Goal: Task Accomplishment & Management: Complete application form

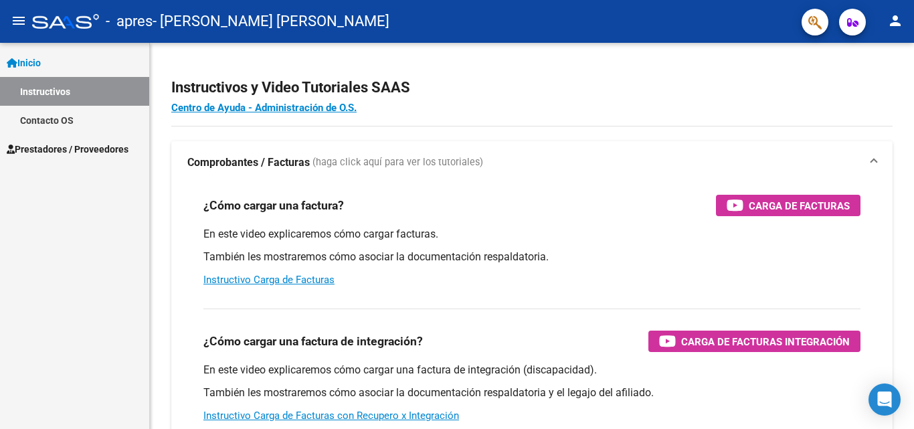
click at [68, 146] on span "Prestadores / Proveedores" at bounding box center [68, 149] width 122 height 15
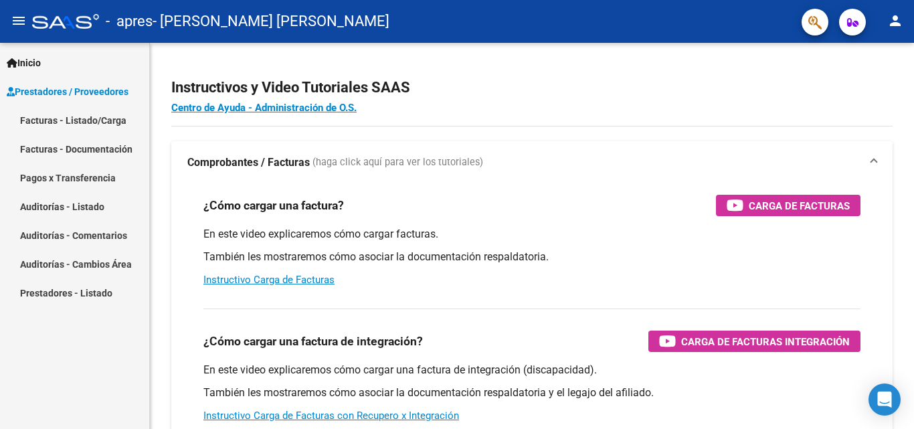
click at [89, 118] on link "Facturas - Listado/Carga" at bounding box center [74, 120] width 149 height 29
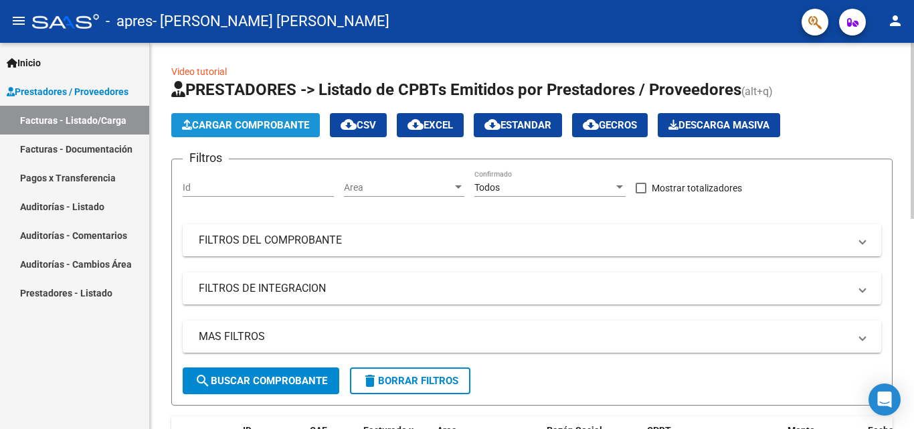
click at [232, 125] on span "Cargar Comprobante" at bounding box center [245, 125] width 127 height 12
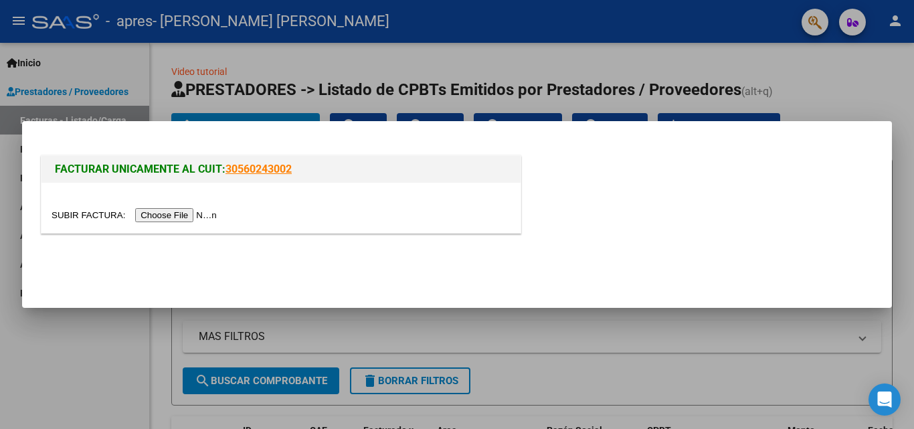
click at [329, 54] on div at bounding box center [457, 214] width 914 height 429
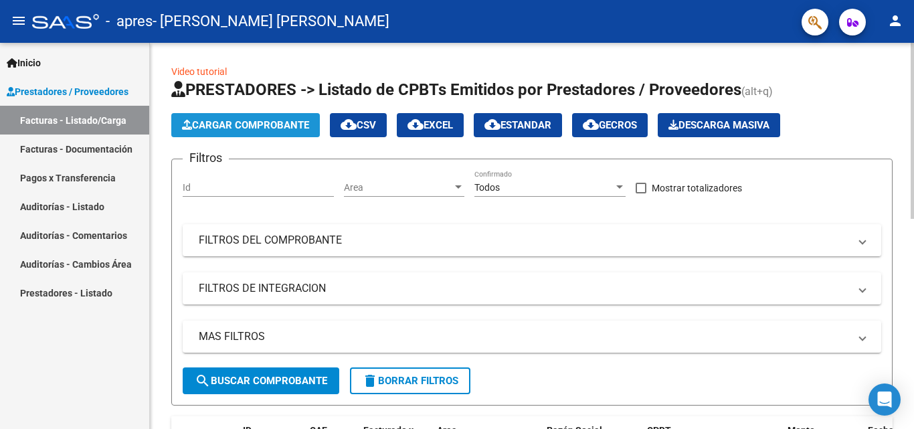
click at [256, 124] on span "Cargar Comprobante" at bounding box center [245, 125] width 127 height 12
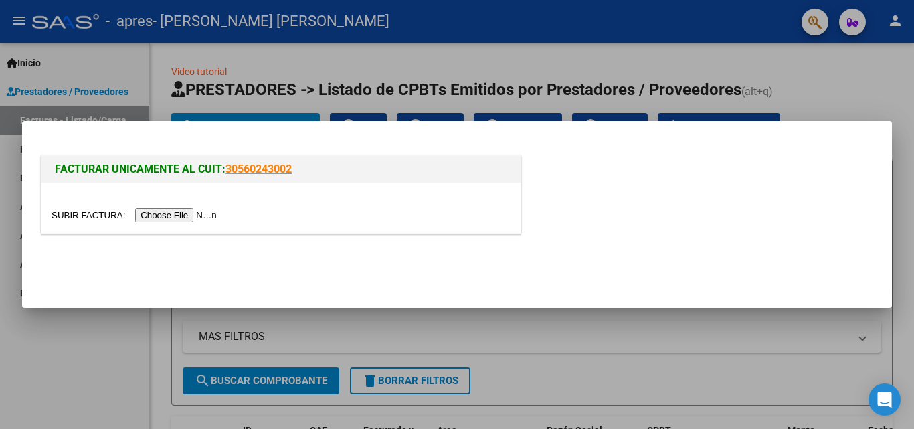
click at [197, 216] on input "file" at bounding box center [136, 215] width 169 height 14
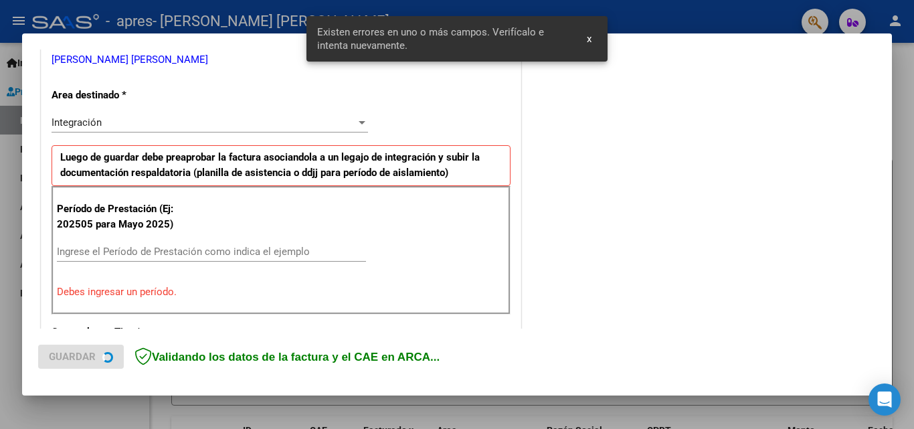
scroll to position [302, 0]
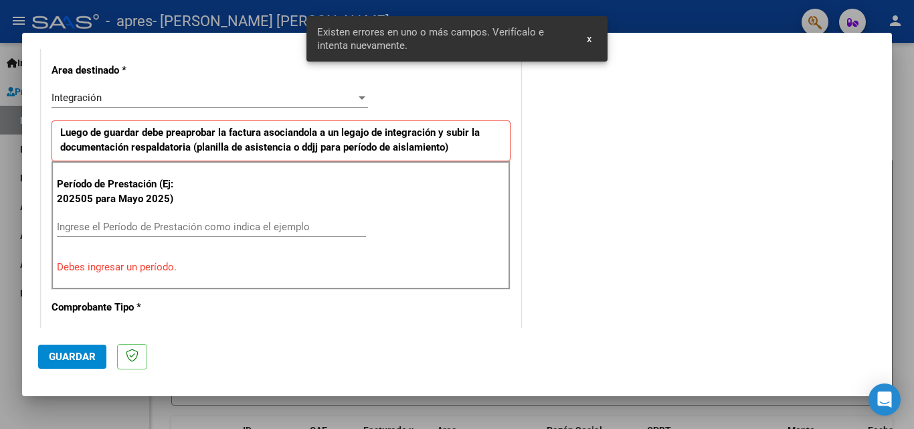
click at [580, 199] on div "COMENTARIOS Comentarios del Prestador / Gerenciador:" at bounding box center [700, 361] width 352 height 1198
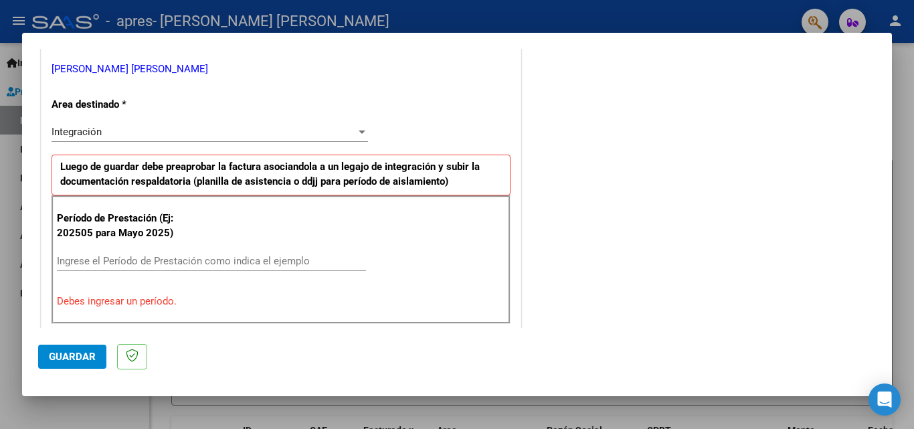
scroll to position [335, 0]
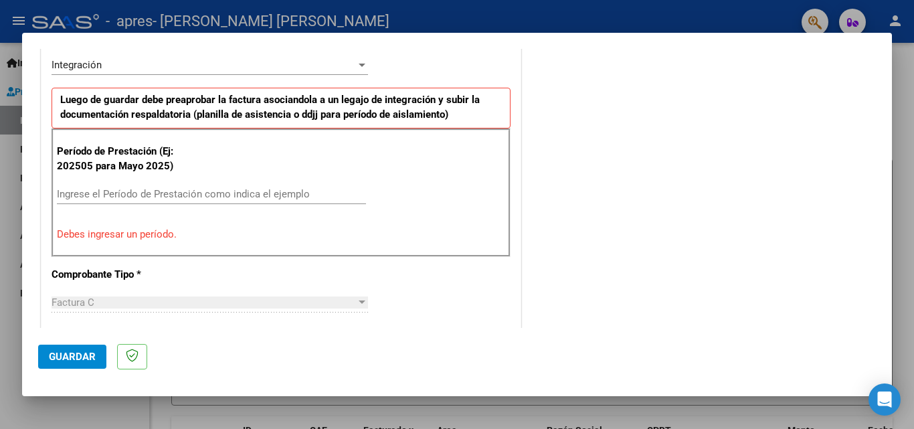
click at [219, 192] on input "Ingrese el Período de Prestación como indica el ejemplo" at bounding box center [211, 194] width 309 height 12
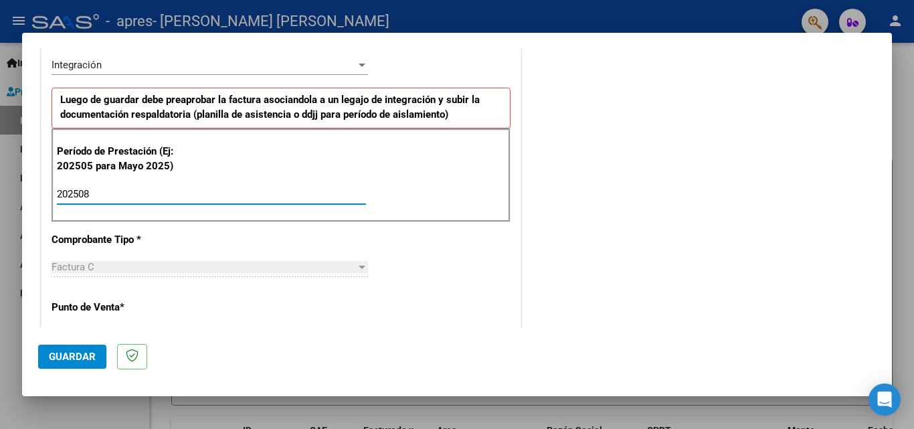
type input "202508"
click at [565, 220] on div "COMENTARIOS Comentarios del Prestador / Gerenciador:" at bounding box center [700, 310] width 352 height 1163
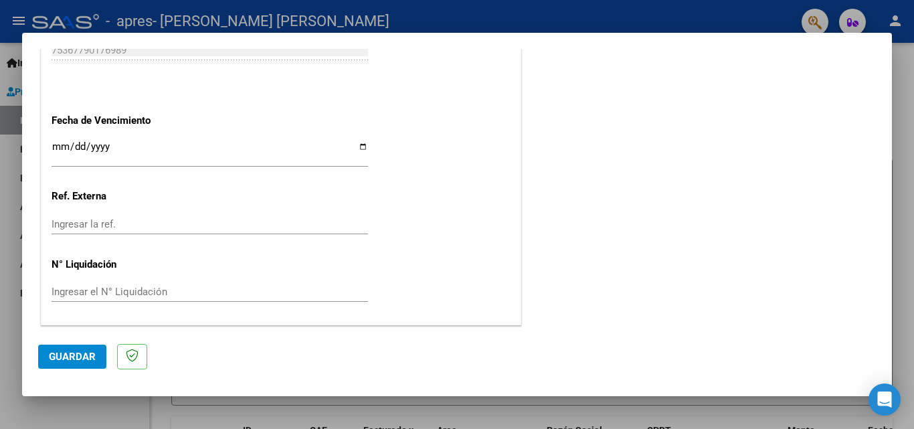
scroll to position [832, 0]
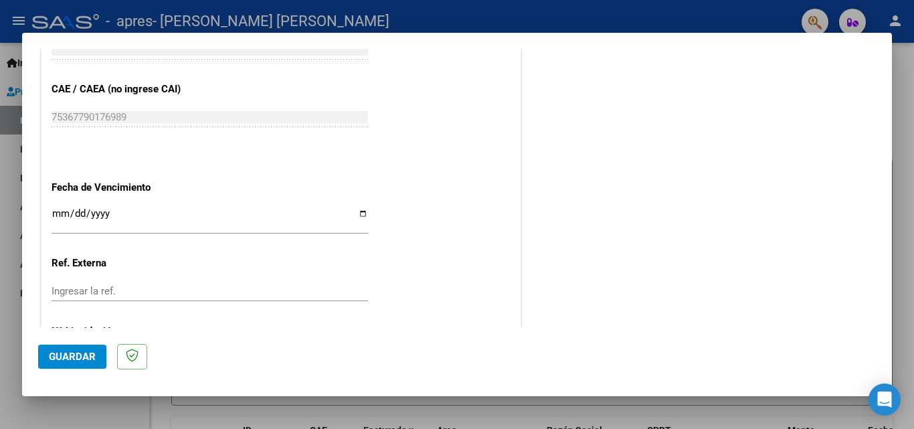
click at [363, 214] on input "Ingresar la fecha" at bounding box center [210, 218] width 317 height 21
type input "[DATE]"
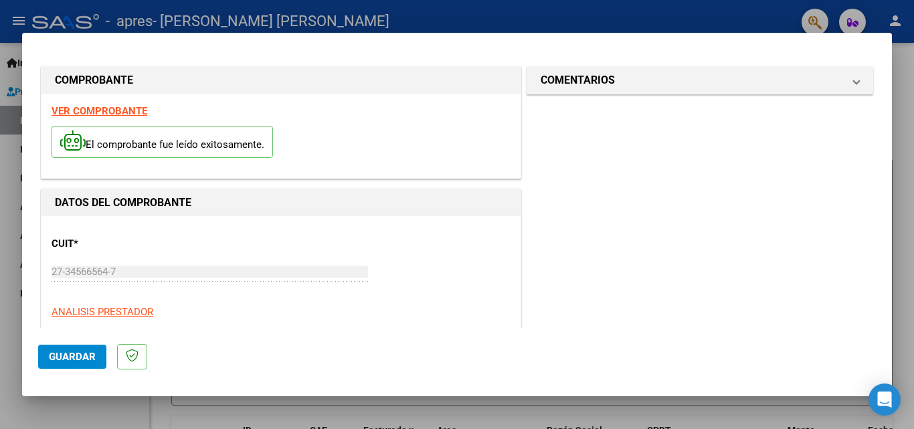
scroll to position [67, 0]
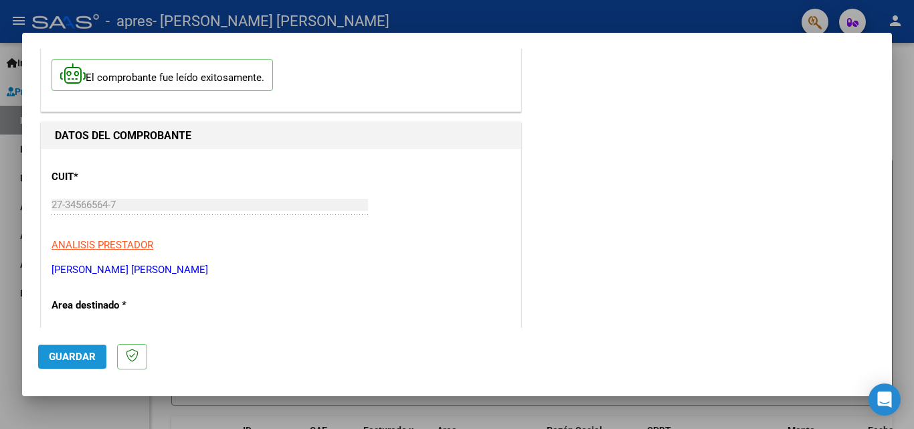
click at [82, 355] on span "Guardar" at bounding box center [72, 357] width 47 height 12
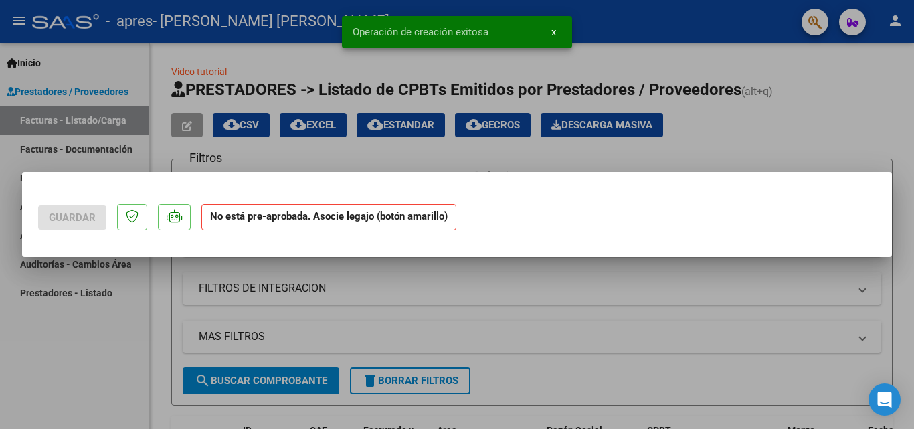
scroll to position [0, 0]
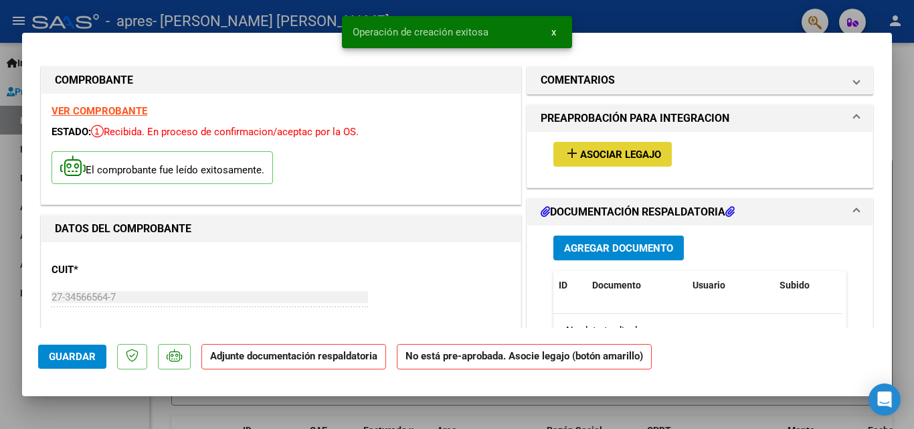
click at [638, 159] on span "Asociar Legajo" at bounding box center [620, 155] width 81 height 12
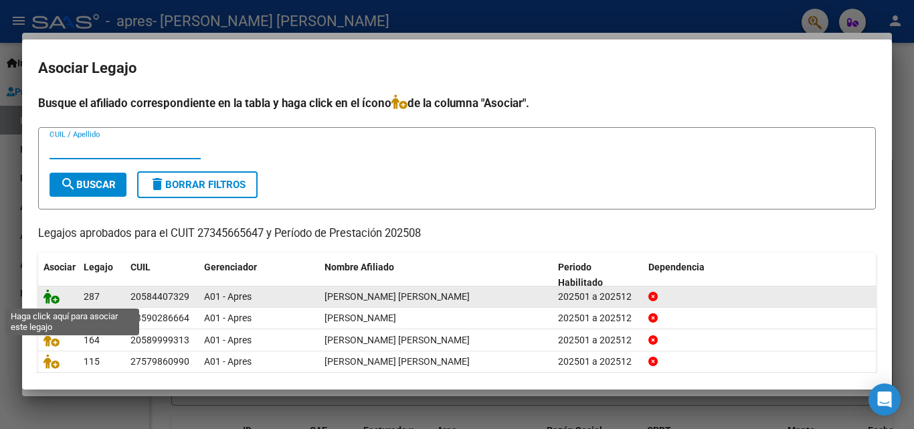
click at [56, 298] on icon at bounding box center [51, 296] width 16 height 15
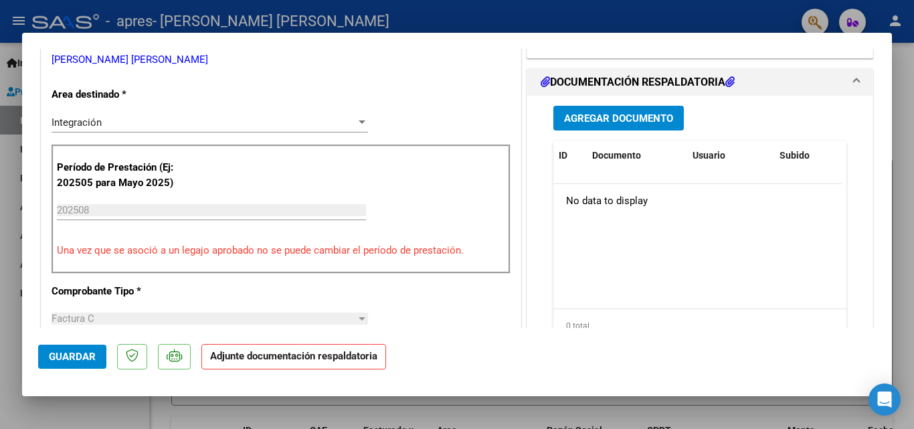
scroll to position [335, 0]
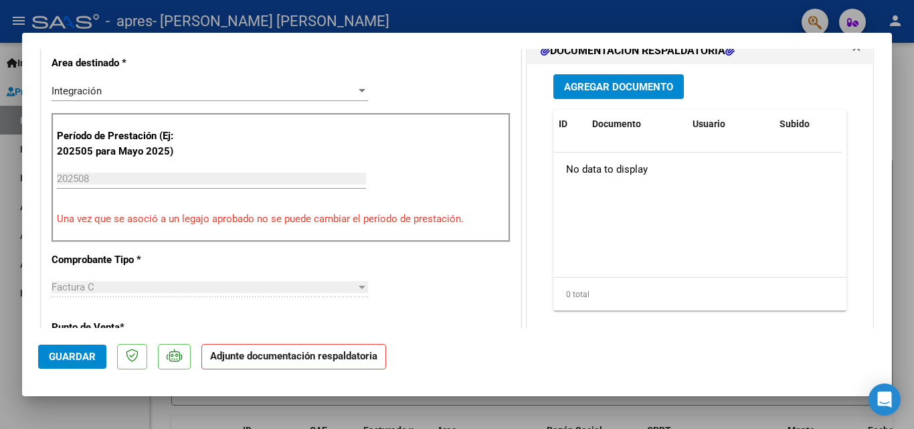
click at [598, 82] on span "Agregar Documento" at bounding box center [618, 87] width 109 height 12
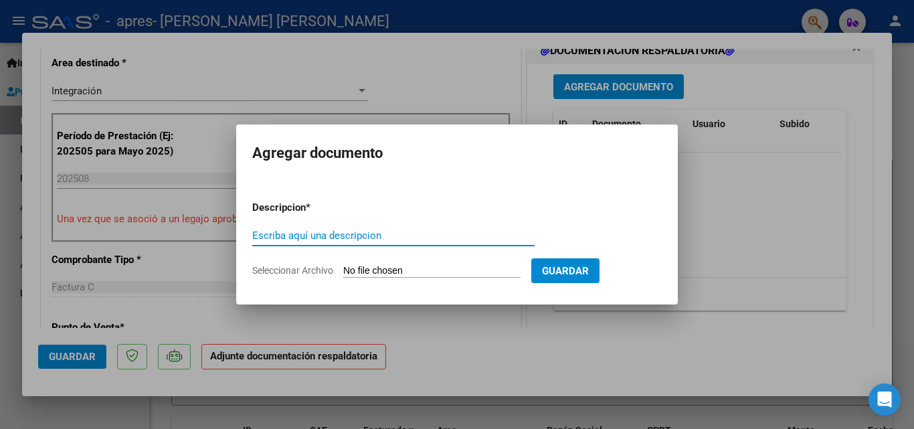
click at [402, 238] on input "Escriba aquí una descripcion" at bounding box center [393, 236] width 282 height 12
type input "PLANILLA AGOSTO"
click at [424, 274] on input "Seleccionar Archivo" at bounding box center [431, 271] width 177 height 13
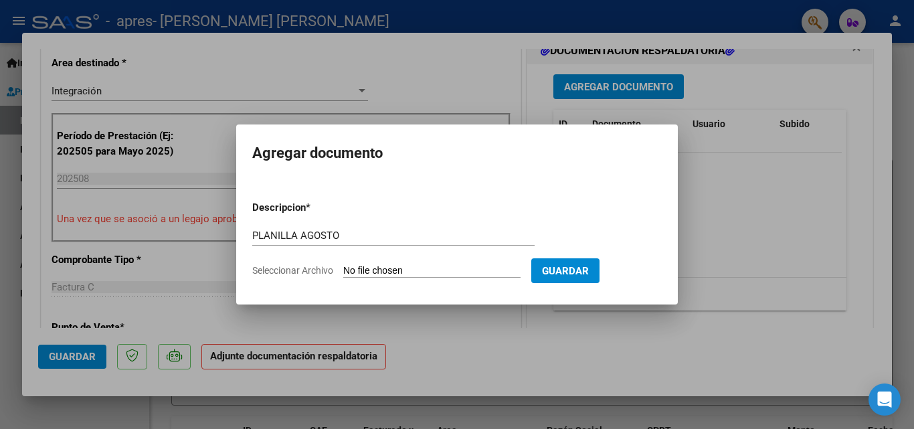
type input "C:\fakepath\Planilla [PERSON_NAME].pdf"
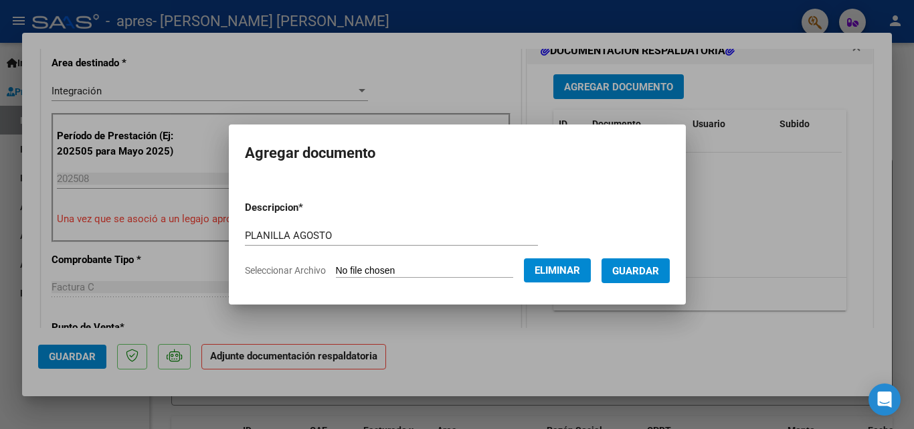
click at [659, 268] on span "Guardar" at bounding box center [635, 271] width 47 height 12
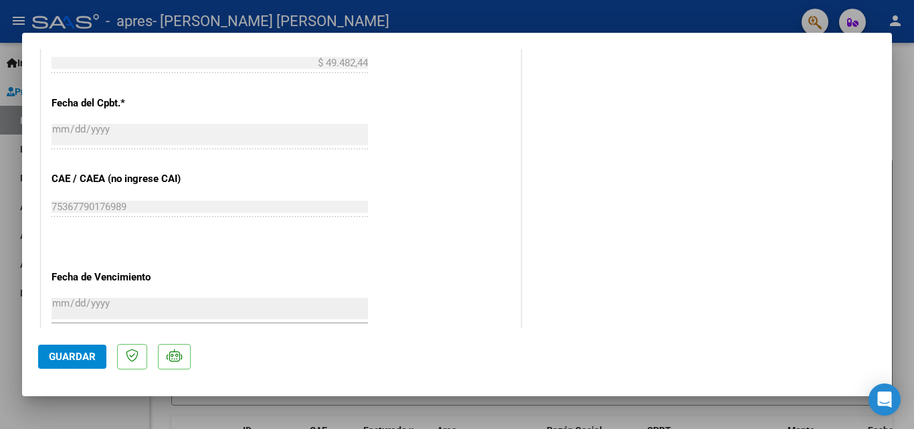
scroll to position [803, 0]
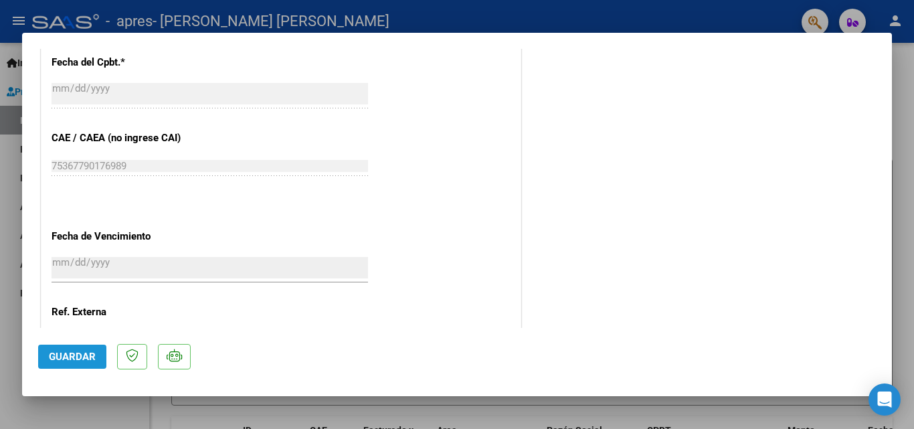
click at [68, 361] on span "Guardar" at bounding box center [72, 357] width 47 height 12
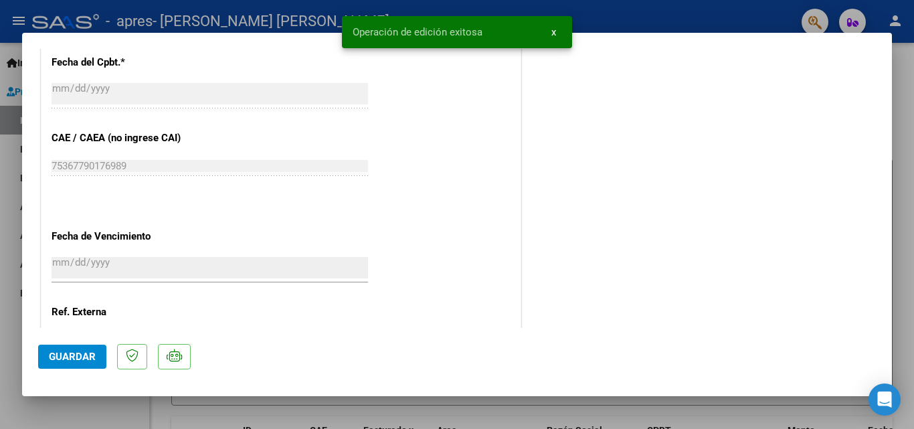
click at [296, 413] on div at bounding box center [457, 214] width 914 height 429
type input "$ 0,00"
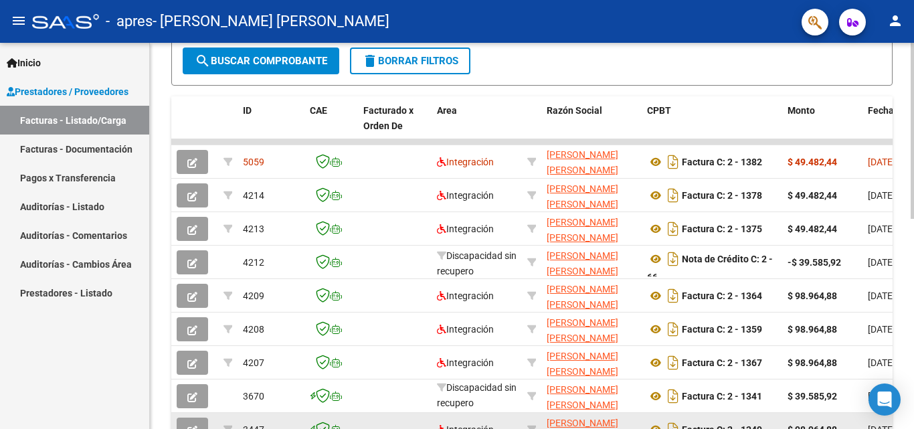
scroll to position [335, 0]
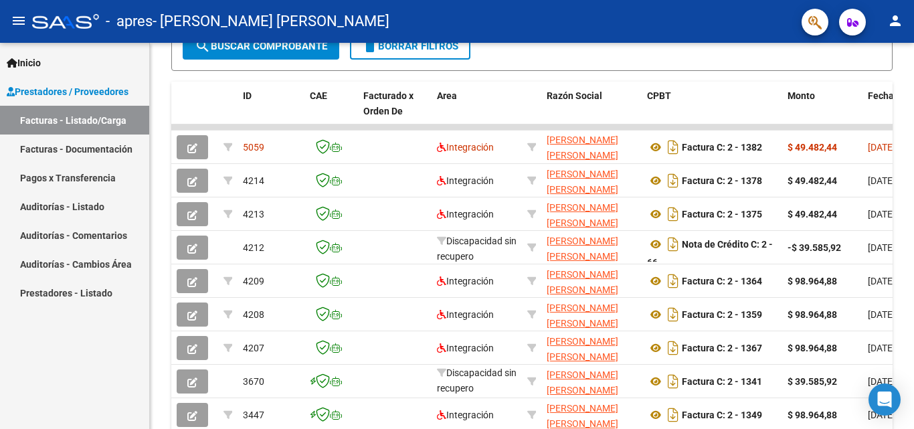
click at [90, 118] on link "Facturas - Listado/Carga" at bounding box center [74, 120] width 149 height 29
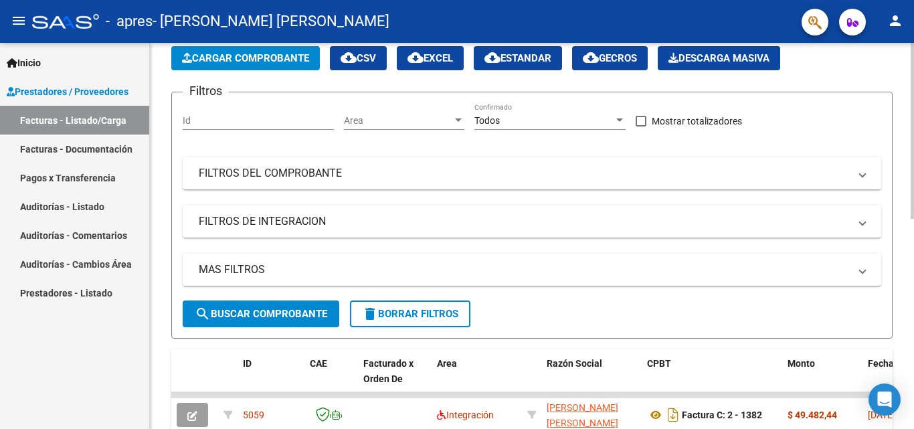
click at [262, 64] on button "Cargar Comprobante" at bounding box center [245, 58] width 149 height 24
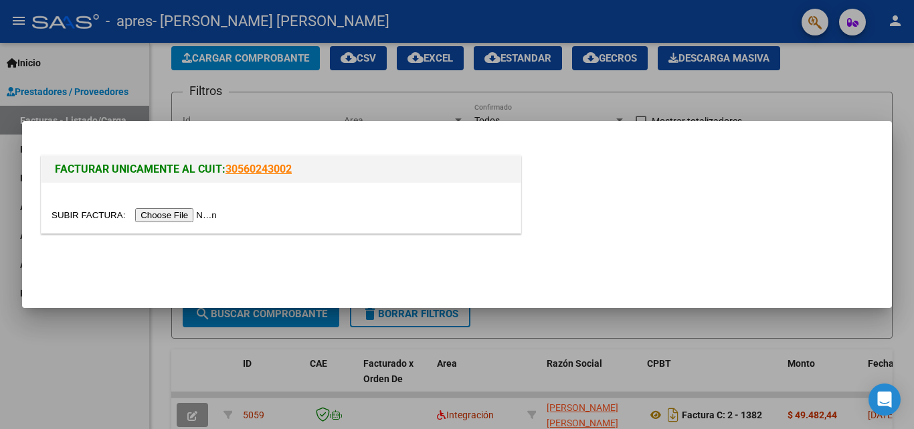
click at [208, 213] on input "file" at bounding box center [136, 215] width 169 height 14
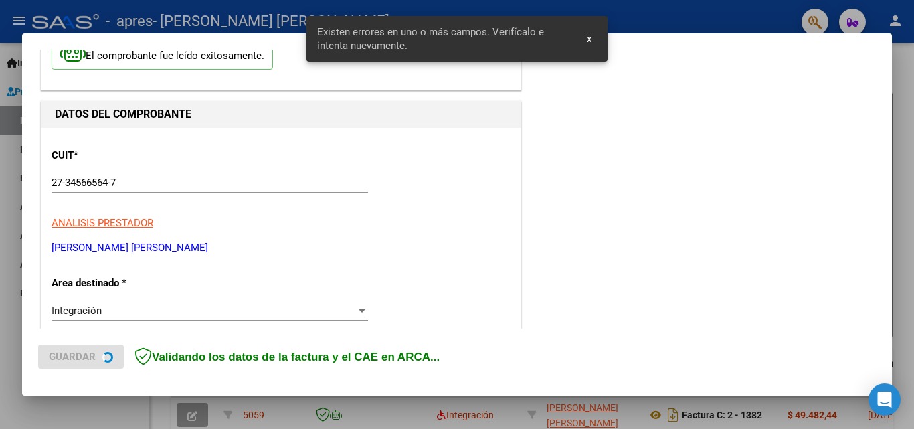
scroll to position [302, 0]
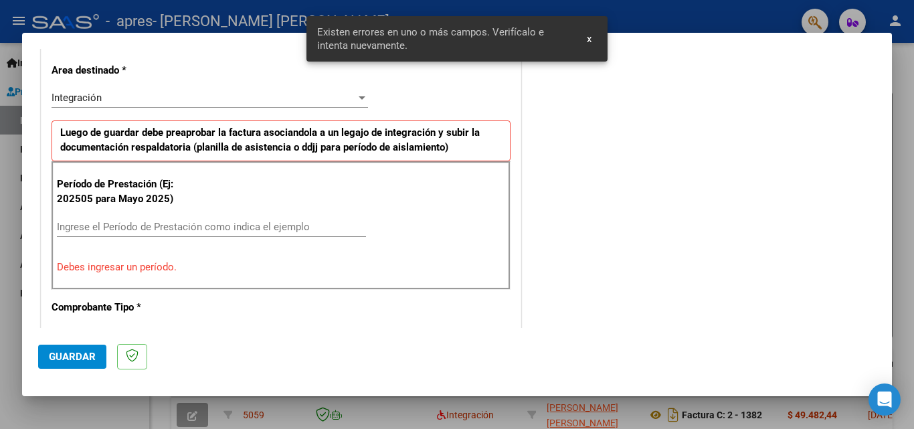
click at [108, 224] on input "Ingrese el Período de Prestación como indica el ejemplo" at bounding box center [211, 227] width 309 height 12
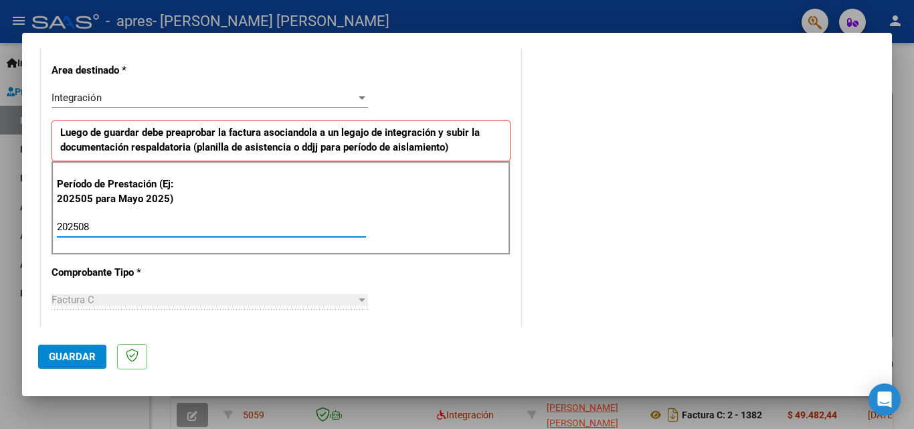
type input "202508"
click at [393, 222] on div "Período de Prestación (Ej: 202505 para Mayo 2025) 202508 Ingrese el Período de …" at bounding box center [281, 208] width 459 height 94
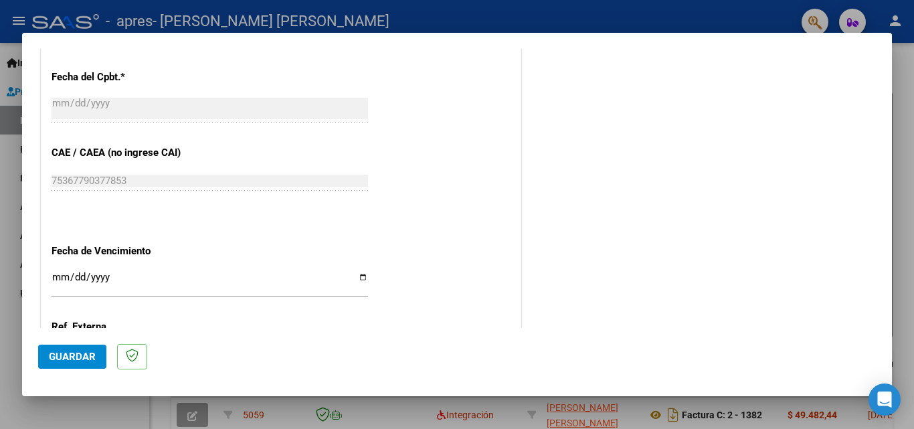
scroll to position [765, 0]
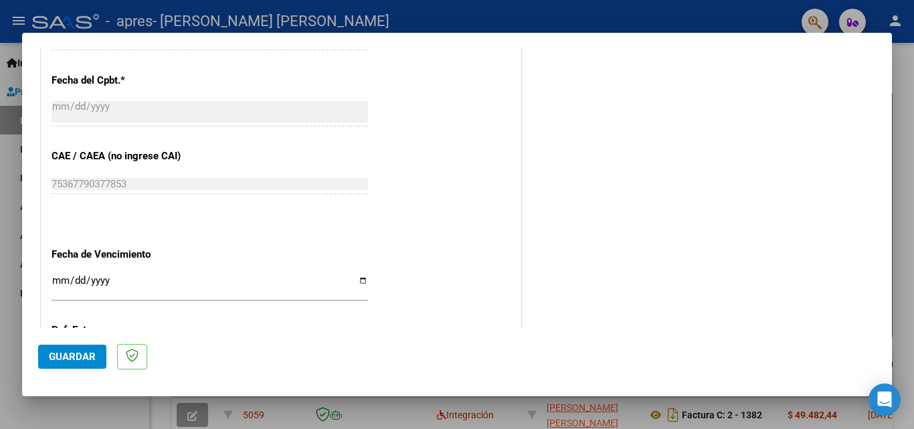
click at [357, 277] on input "Ingresar la fecha" at bounding box center [210, 285] width 317 height 21
type input "[DATE]"
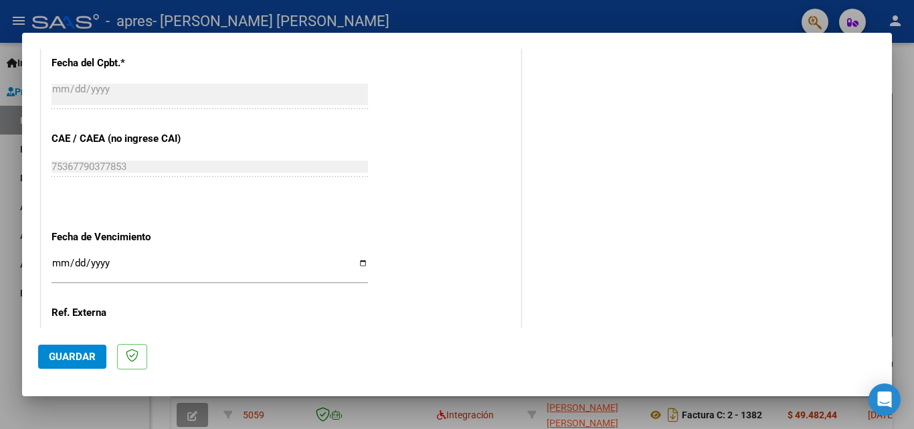
scroll to position [899, 0]
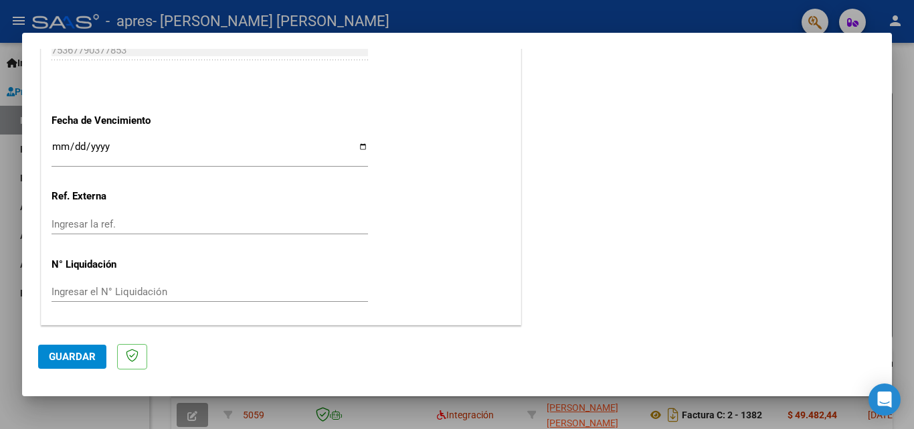
click at [87, 355] on span "Guardar" at bounding box center [72, 357] width 47 height 12
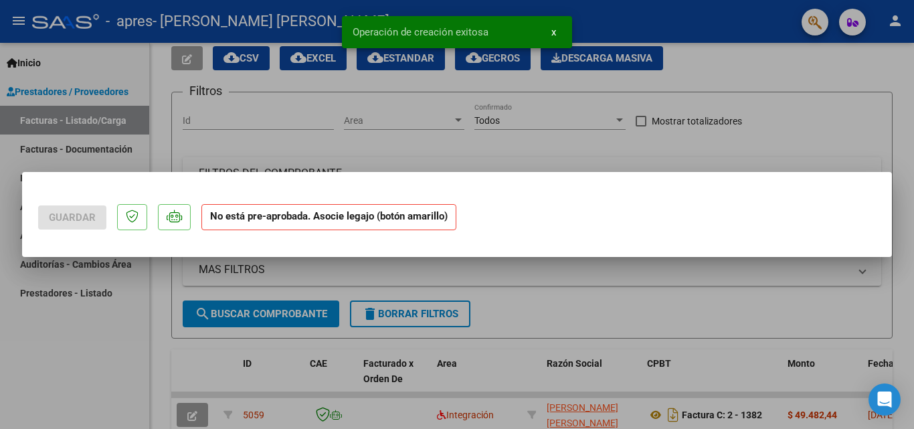
scroll to position [0, 0]
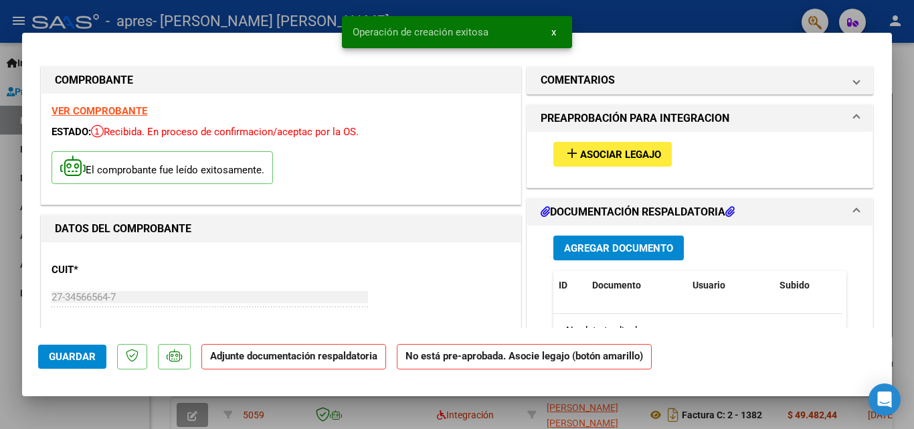
click at [580, 152] on span "Asociar Legajo" at bounding box center [620, 155] width 81 height 12
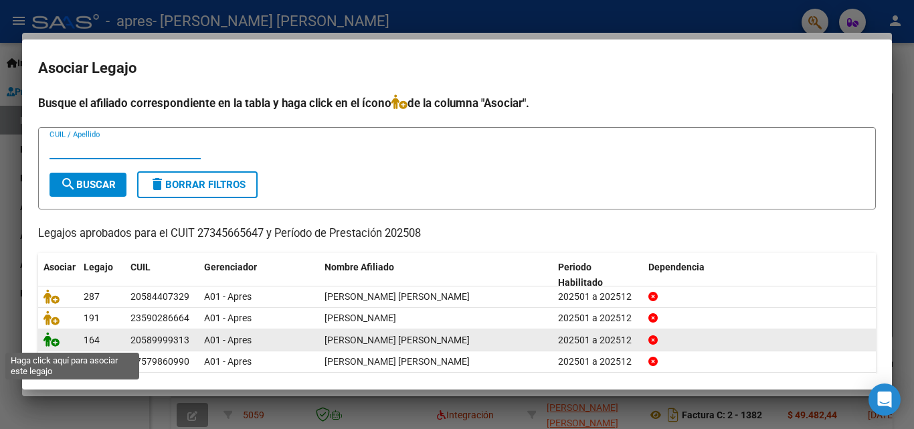
click at [47, 341] on icon at bounding box center [51, 339] width 16 height 15
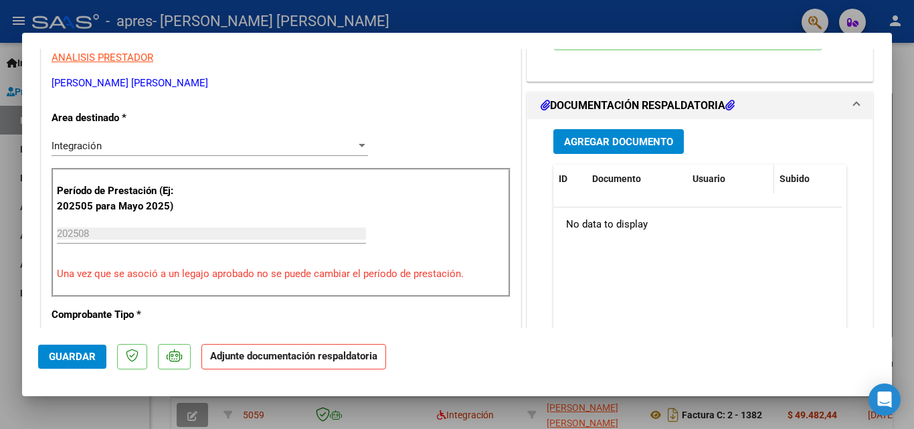
scroll to position [268, 0]
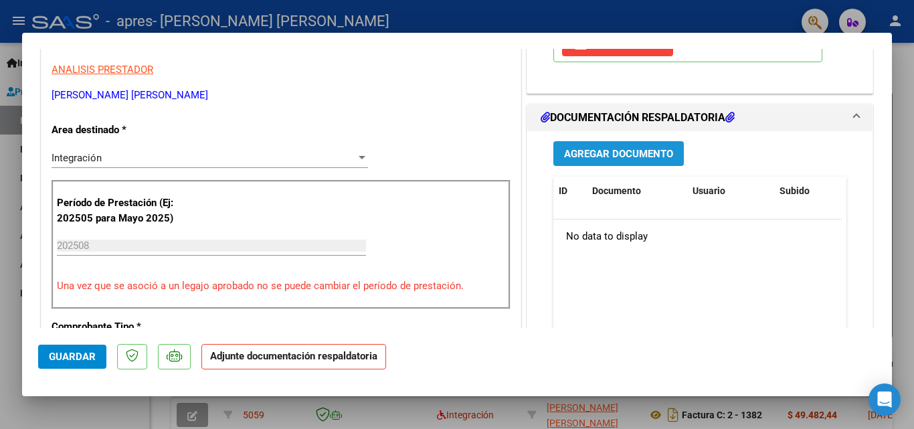
click at [651, 153] on span "Agregar Documento" at bounding box center [618, 154] width 109 height 12
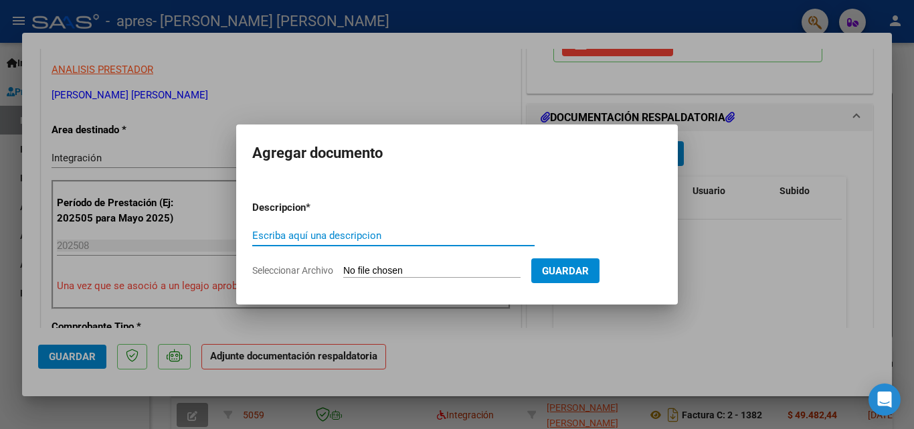
click at [329, 231] on input "Escriba aquí una descripcion" at bounding box center [393, 236] width 282 height 12
type input "PLANILLA AGOSTO"
click at [412, 272] on input "Seleccionar Archivo" at bounding box center [431, 271] width 177 height 13
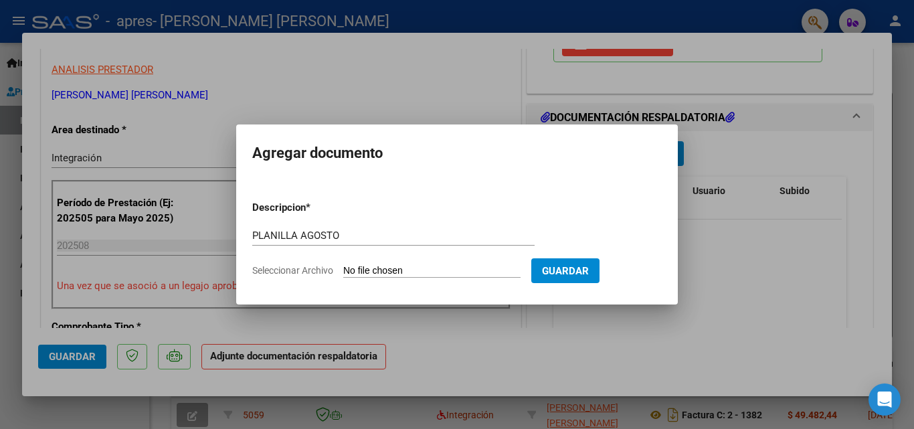
type input "C:\fakepath\Planilla [PERSON_NAME].pdf"
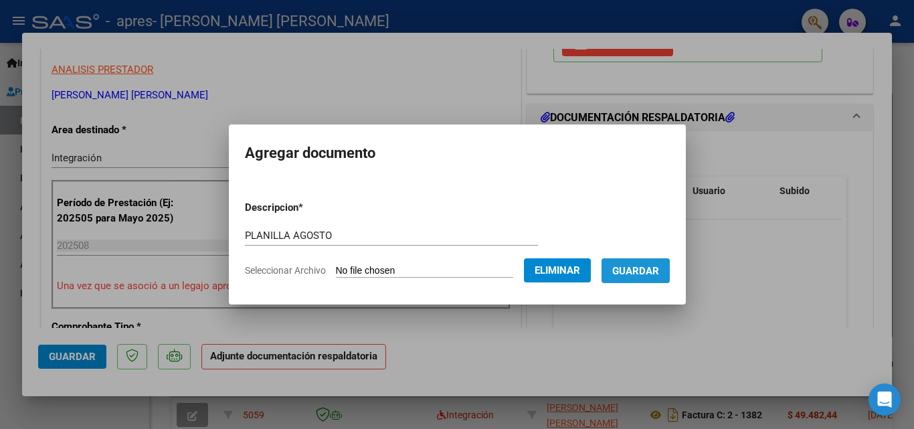
click at [651, 270] on span "Guardar" at bounding box center [635, 271] width 47 height 12
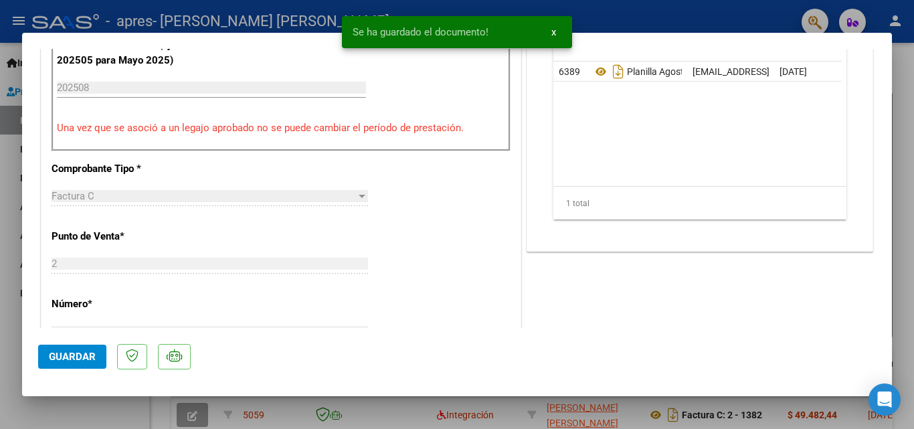
scroll to position [468, 0]
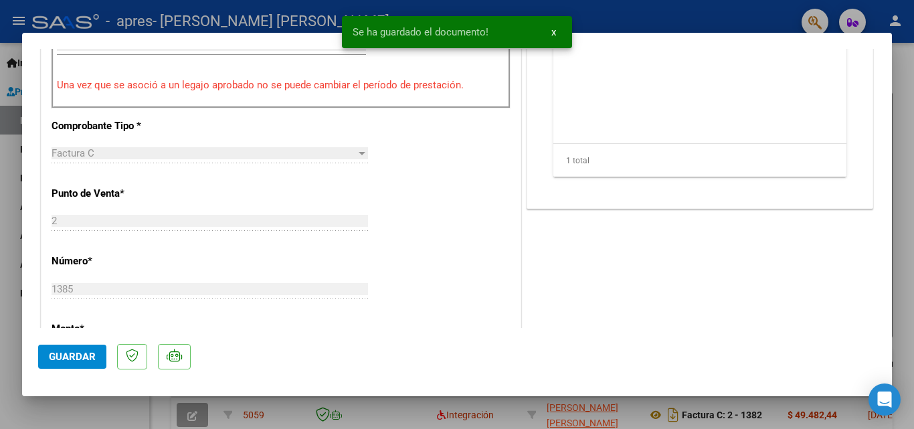
click at [92, 357] on span "Guardar" at bounding box center [72, 357] width 47 height 12
click at [903, 81] on div at bounding box center [457, 214] width 914 height 429
type input "$ 0,00"
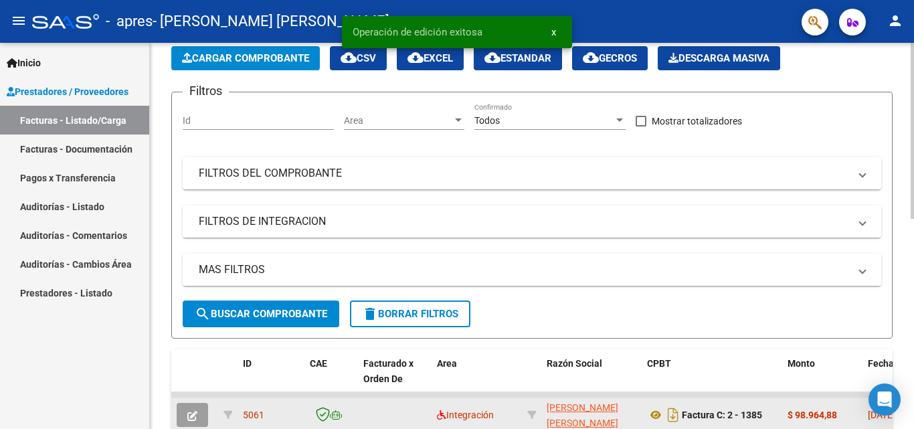
scroll to position [0, 0]
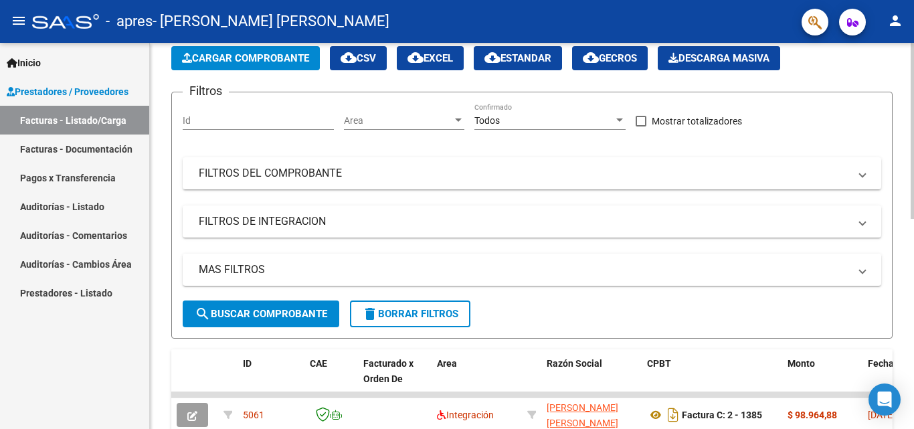
click at [281, 56] on span "Cargar Comprobante" at bounding box center [245, 58] width 127 height 12
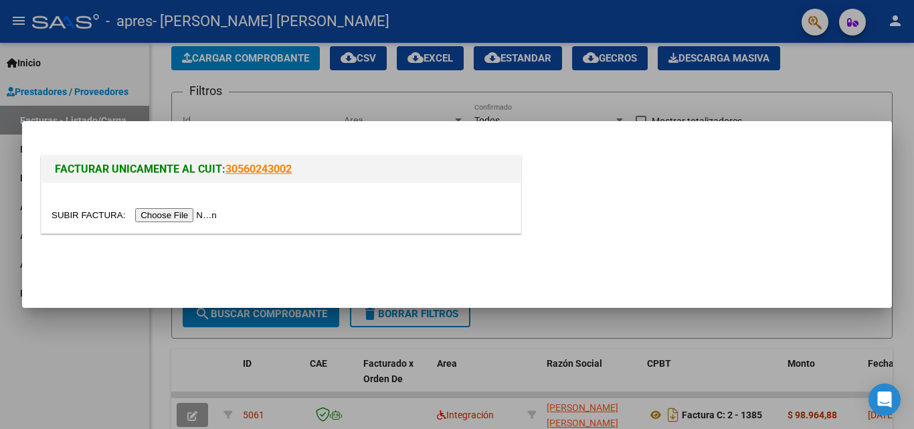
click at [204, 213] on input "file" at bounding box center [136, 215] width 169 height 14
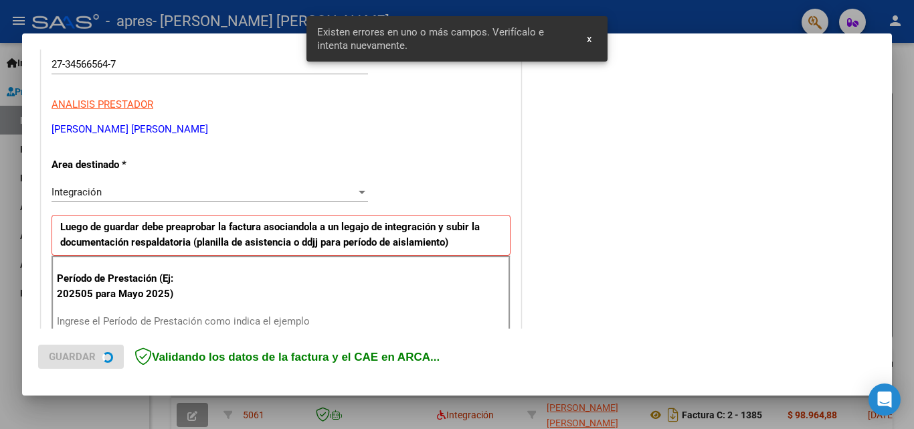
scroll to position [302, 0]
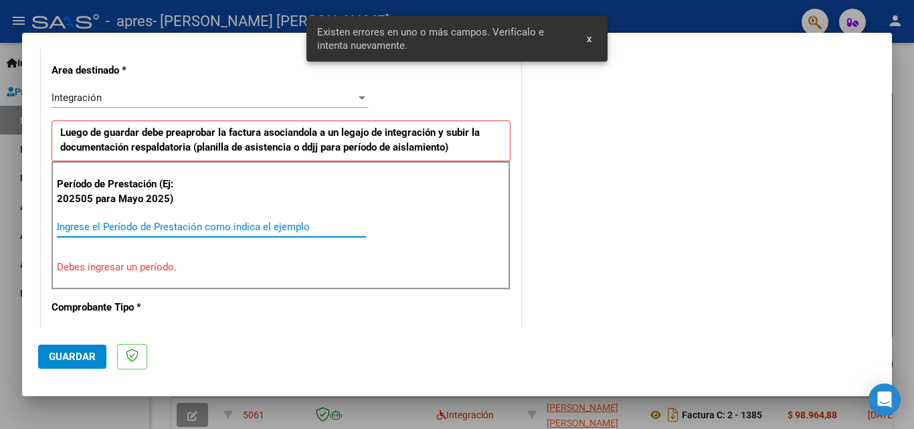
click at [224, 225] on input "Ingrese el Período de Prestación como indica el ejemplo" at bounding box center [211, 227] width 309 height 12
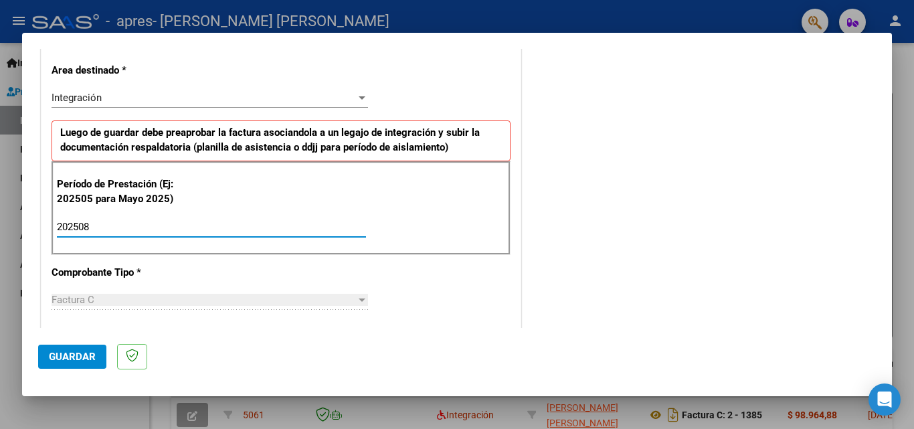
type input "202508"
click at [576, 239] on div "COMENTARIOS Comentarios del Prestador / Gerenciador:" at bounding box center [700, 343] width 352 height 1163
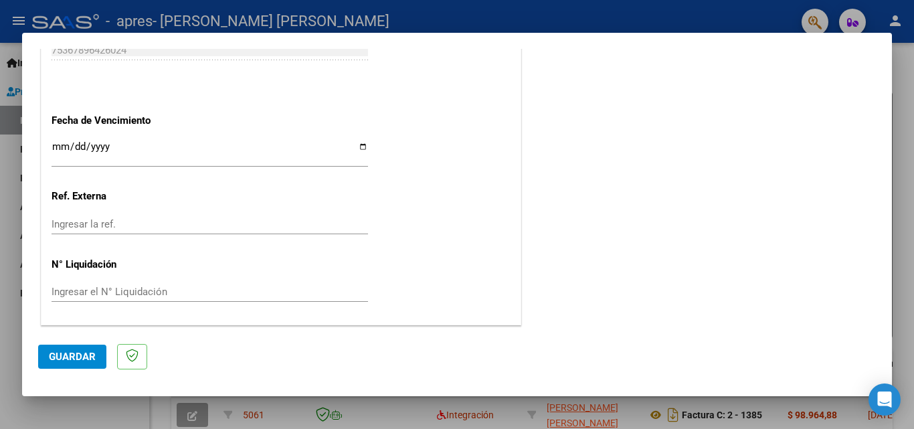
scroll to position [832, 0]
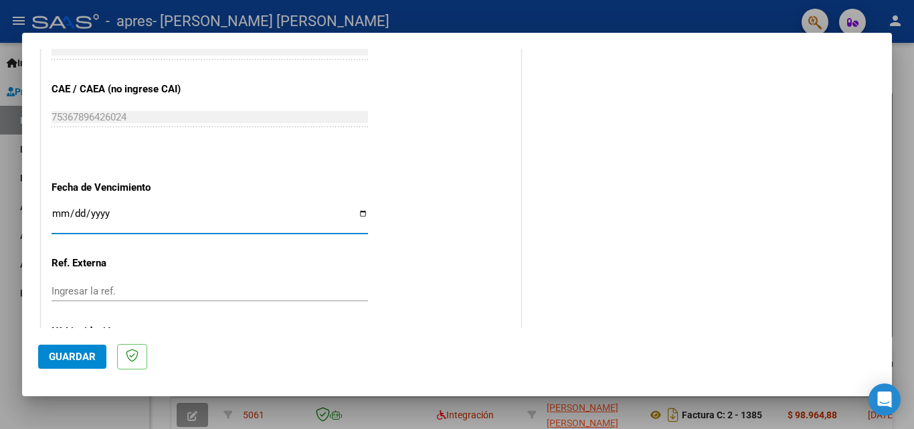
click at [362, 211] on input "Ingresar la fecha" at bounding box center [210, 218] width 317 height 21
type input "[DATE]"
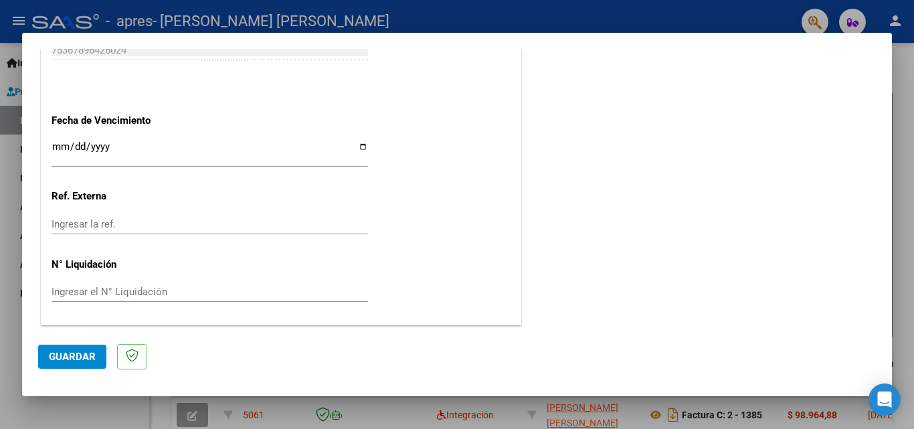
click at [85, 359] on span "Guardar" at bounding box center [72, 357] width 47 height 12
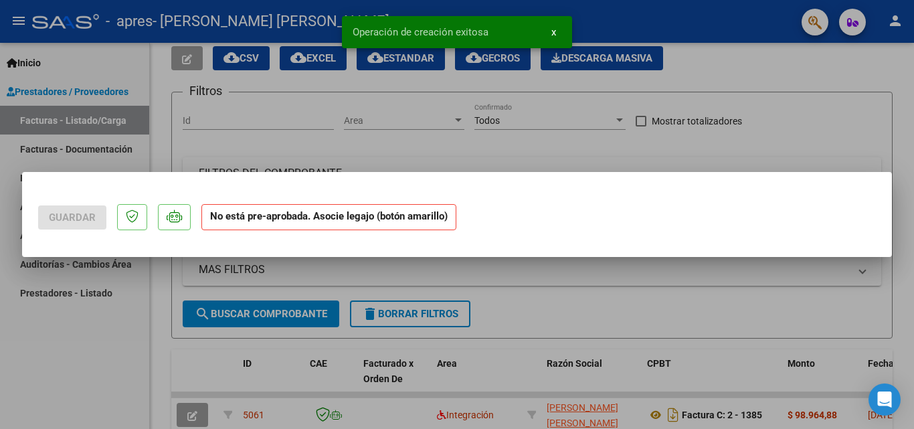
scroll to position [0, 0]
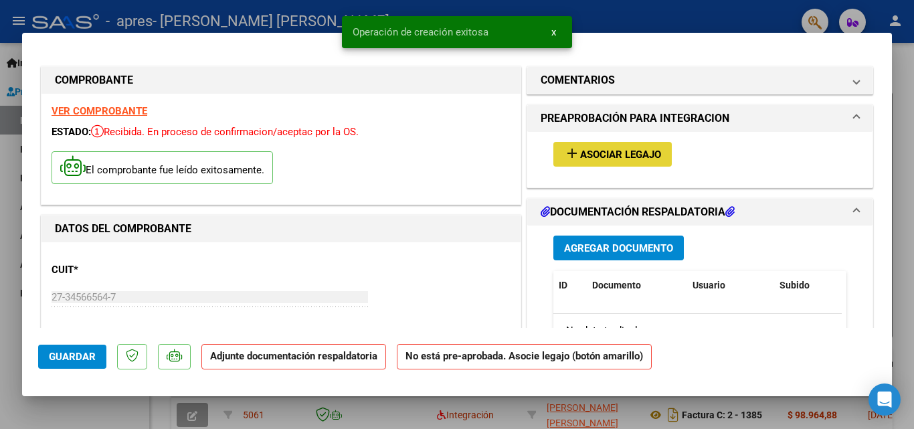
click at [640, 148] on span "add Asociar Legajo" at bounding box center [612, 154] width 97 height 12
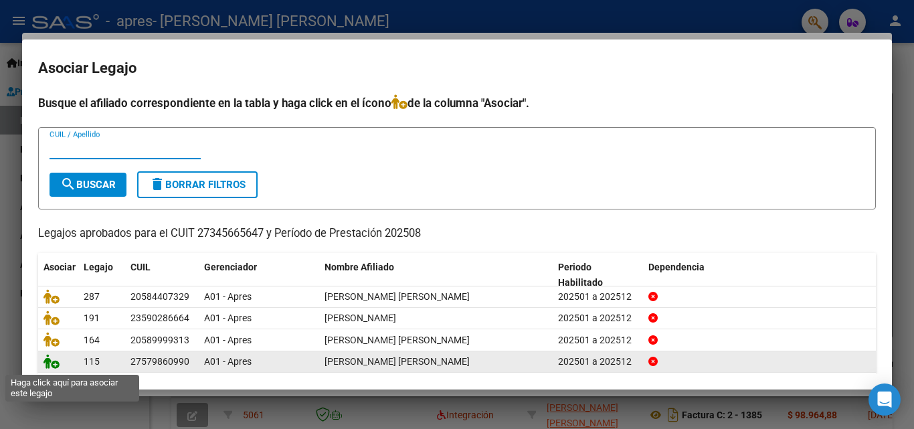
click at [52, 364] on icon at bounding box center [51, 361] width 16 height 15
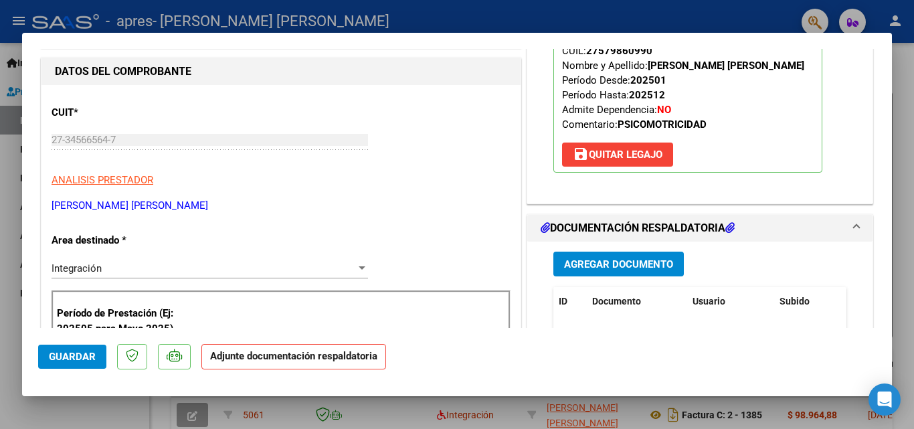
scroll to position [201, 0]
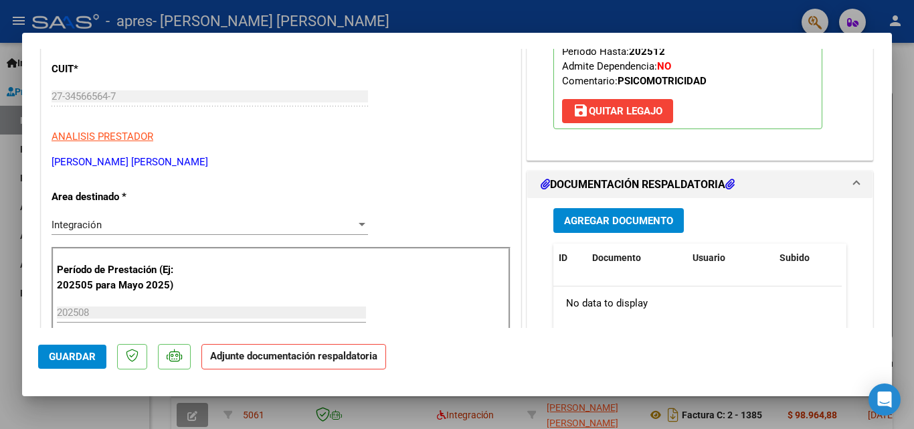
click at [628, 226] on span "Agregar Documento" at bounding box center [618, 221] width 109 height 12
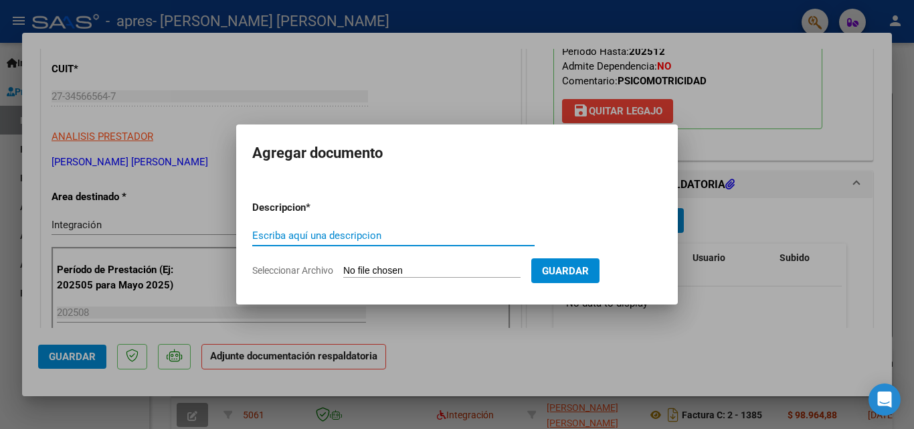
click at [390, 234] on input "Escriba aquí una descripcion" at bounding box center [393, 236] width 282 height 12
type input "PLANILLA AGOSTO"
click at [461, 268] on input "Seleccionar Archivo" at bounding box center [431, 271] width 177 height 13
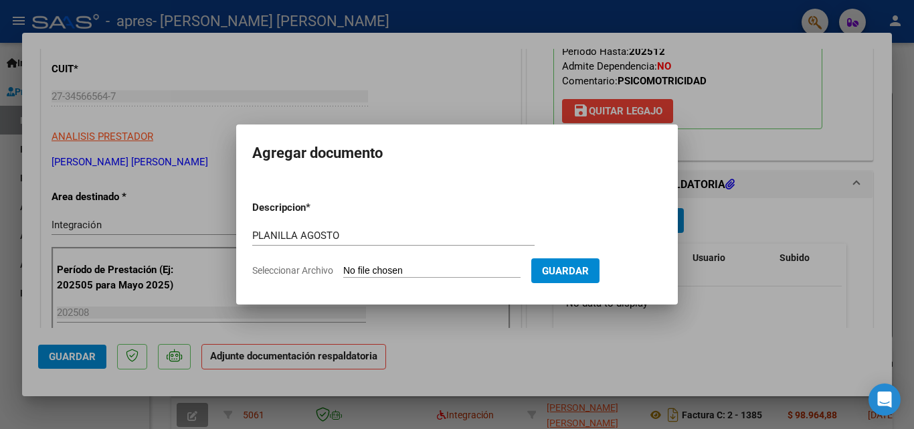
type input "C:\fakepath\Planilla [PERSON_NAME].pdf"
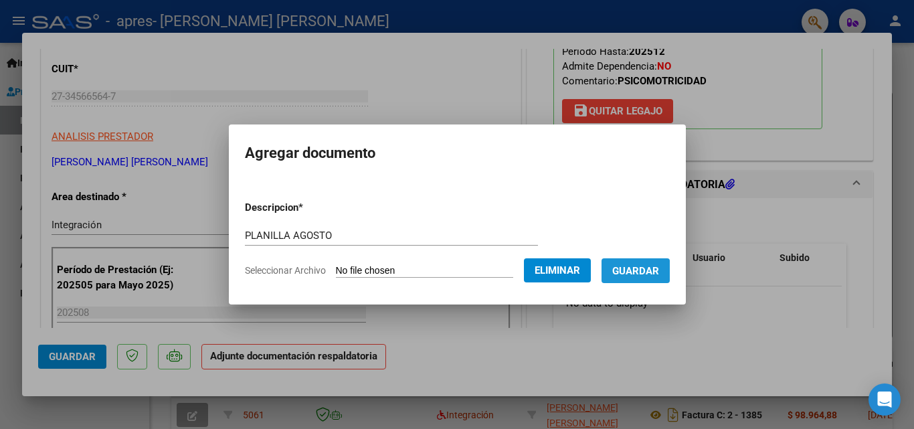
click at [647, 272] on span "Guardar" at bounding box center [635, 271] width 47 height 12
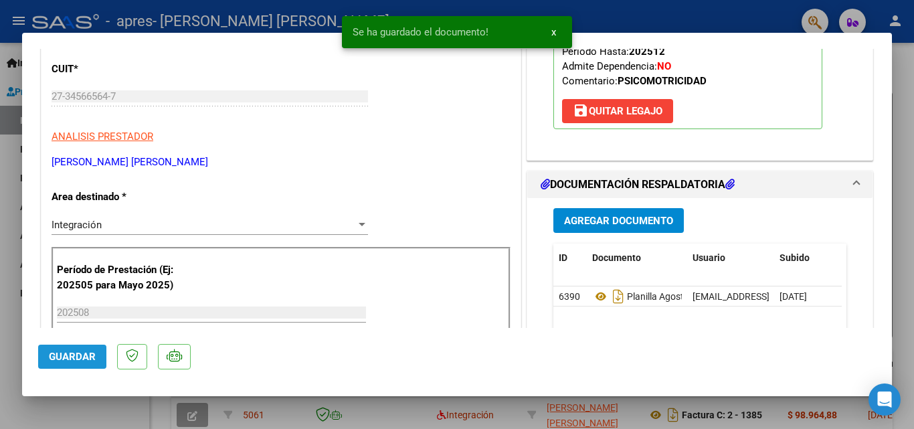
click at [77, 359] on span "Guardar" at bounding box center [72, 357] width 47 height 12
